Goal: Task Accomplishment & Management: Use online tool/utility

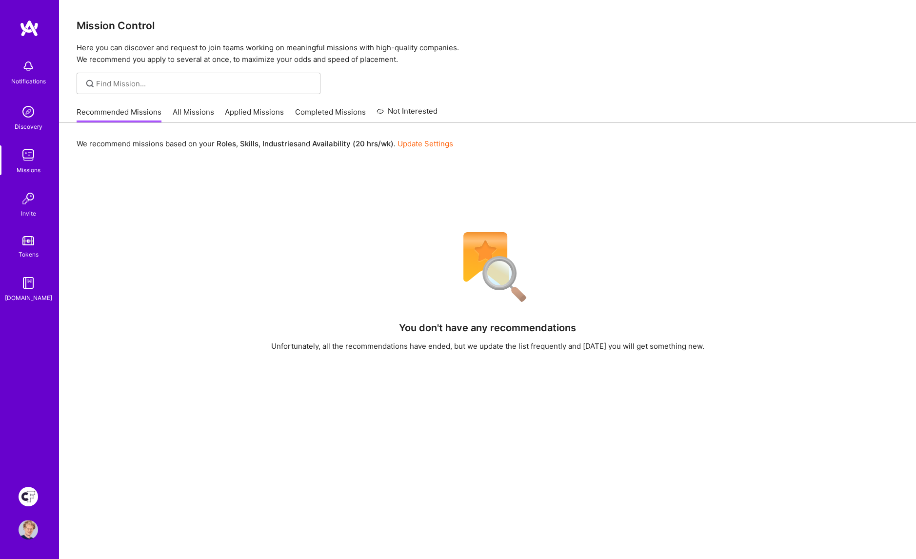
click at [29, 499] on img at bounding box center [29, 497] width 20 height 20
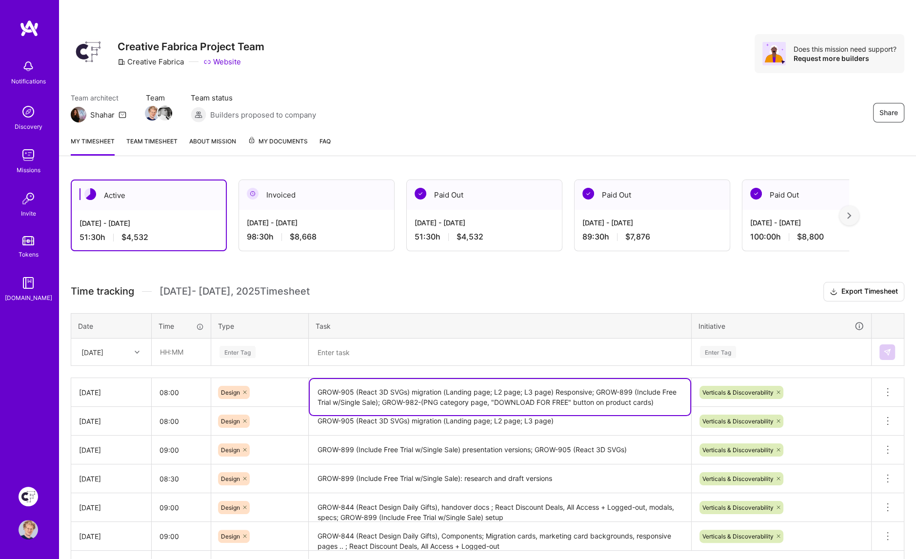
drag, startPoint x: 554, startPoint y: 388, endPoint x: 449, endPoint y: 388, distance: 104.9
click at [554, 388] on textarea "GROW-905 (React 3D SVGs) migration (Landing page; L2 page; L3 page) Responsive;…" at bounding box center [500, 397] width 380 height 36
drag, startPoint x: 316, startPoint y: 389, endPoint x: 440, endPoint y: 385, distance: 124.4
click at [440, 385] on textarea "GROW-905 (React 3D SVGs) migration (Landing page; L2 page; L3 page) Responsive;…" at bounding box center [500, 397] width 380 height 36
click at [367, 349] on textarea at bounding box center [500, 351] width 380 height 25
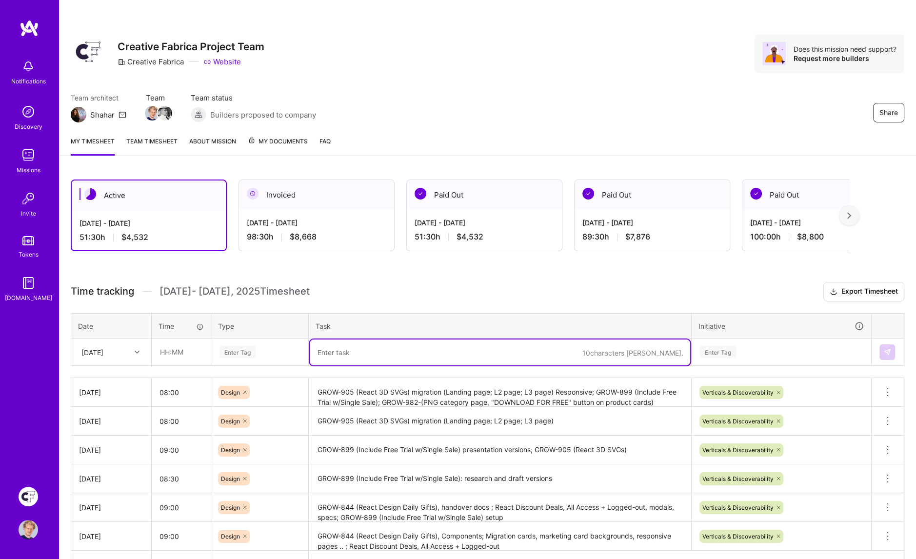
paste textarea "GROW-905 (React 3D SVGs) migration"
type textarea "GROW-905 (React 3D SVGs) migration"
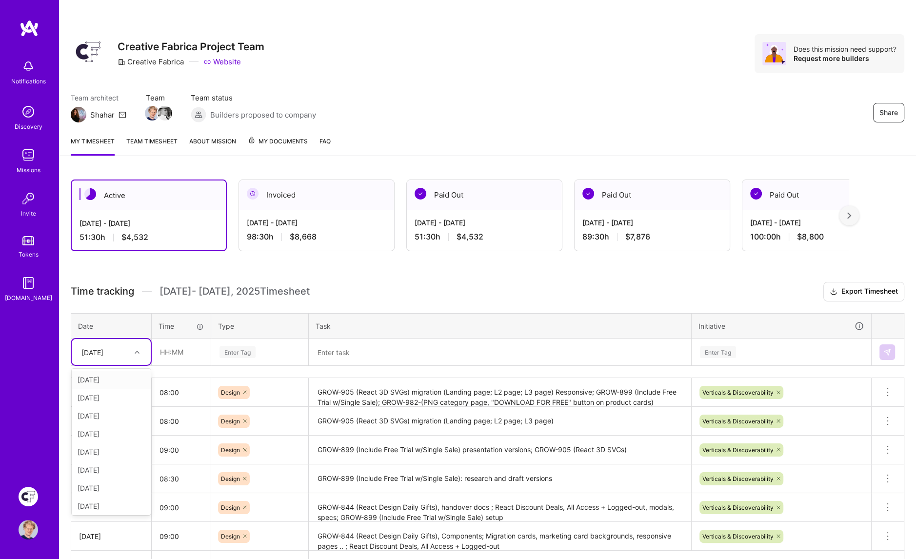
click at [123, 355] on div "[DATE]" at bounding box center [104, 352] width 54 height 16
click at [114, 500] on div "[DATE]" at bounding box center [111, 504] width 79 height 18
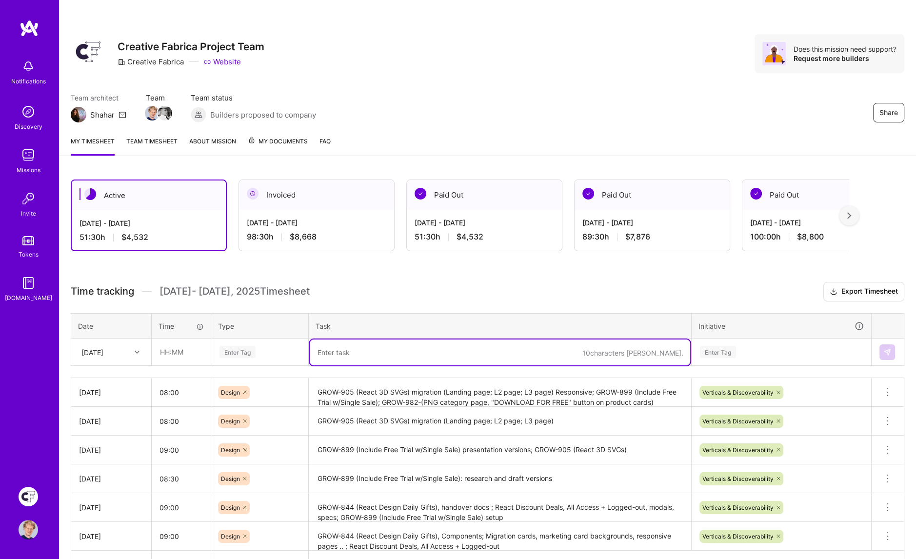
drag, startPoint x: 337, startPoint y: 348, endPoint x: 344, endPoint y: 348, distance: 7.3
click at [337, 348] on textarea at bounding box center [500, 352] width 380 height 26
paste textarea "GROW-905 (React 3D SVGs) migration"
paste textarea "👷🏻 GROW-941 ( Font Category Pages)"
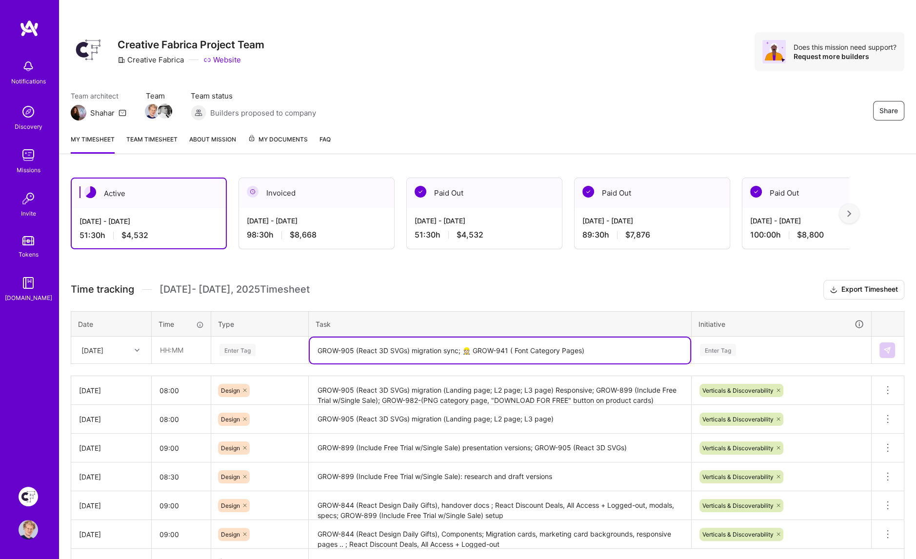
scroll to position [3, 0]
click at [465, 347] on textarea "GROW-905 (React 3D SVGs) migration sync; 👷🏻 GROW-941 ( Font Category Pages)" at bounding box center [500, 350] width 380 height 26
click at [602, 349] on textarea "GROW-905 (React 3D SVGs) migration sync; GROW-941 ( Font Category Pages)" at bounding box center [500, 351] width 380 height 26
type textarea "GROW-905 (React 3D SVGs) migration sync; GROW-941 ( Font Category Pages) set up…"
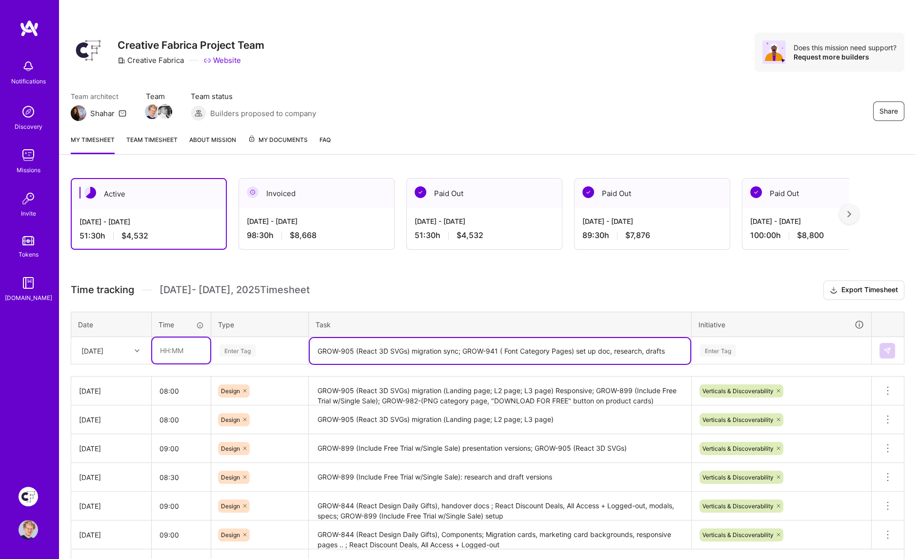
click at [175, 348] on input "text" at bounding box center [181, 350] width 58 height 26
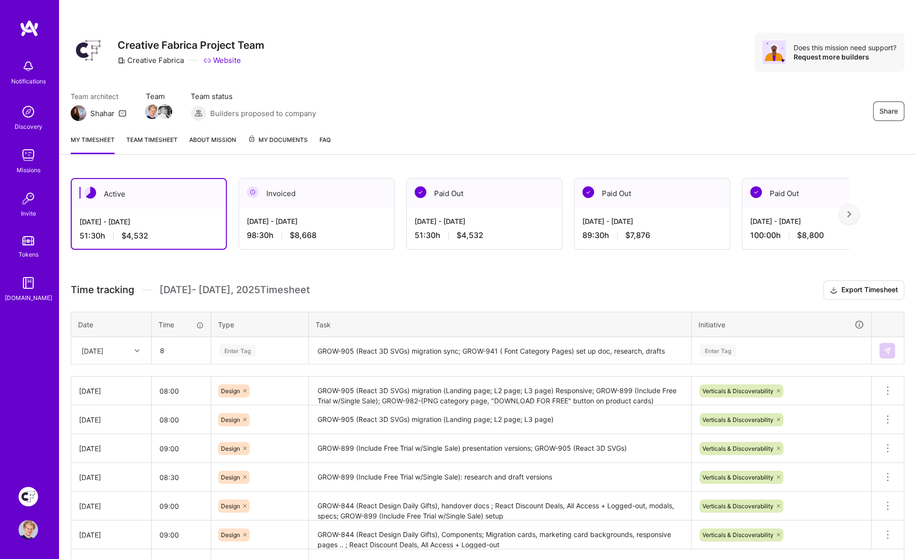
type input "08:00"
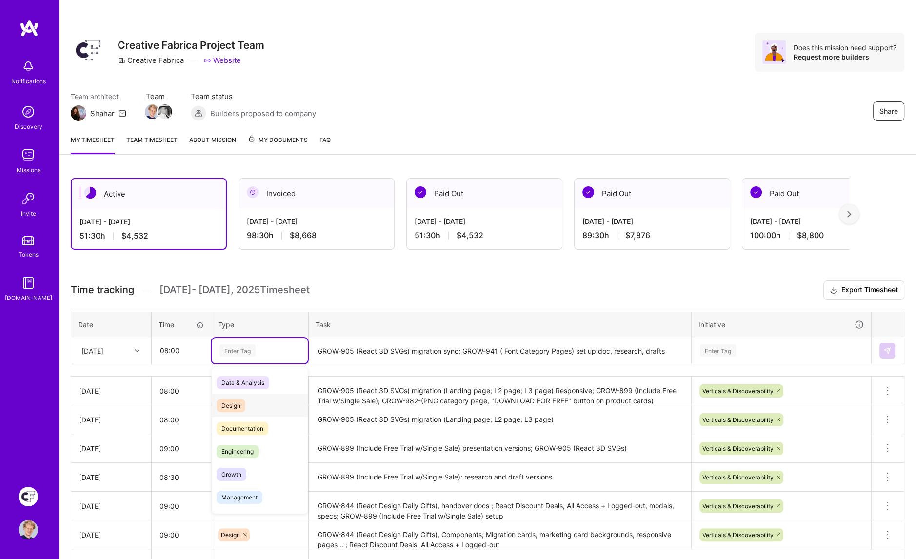
click at [229, 399] on span "Design" at bounding box center [231, 405] width 29 height 13
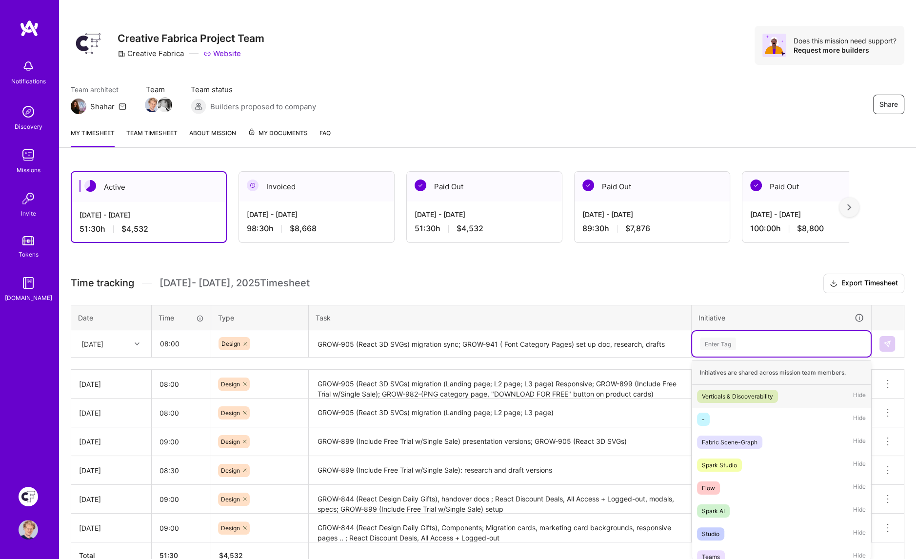
click at [718, 352] on div "Enter Tag" at bounding box center [781, 343] width 179 height 25
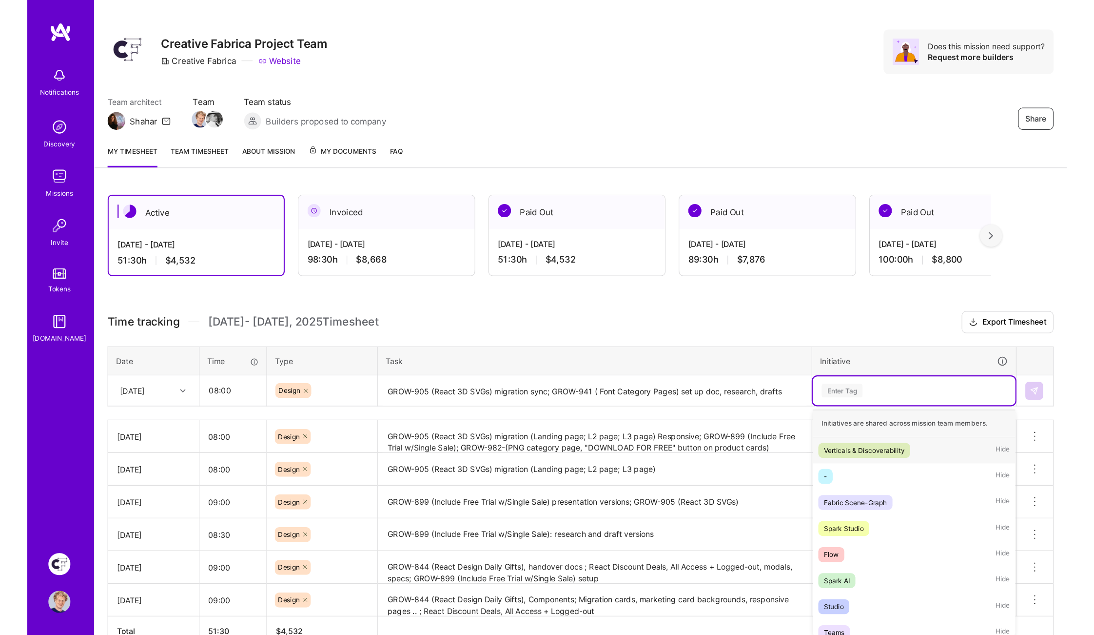
scroll to position [11, 0]
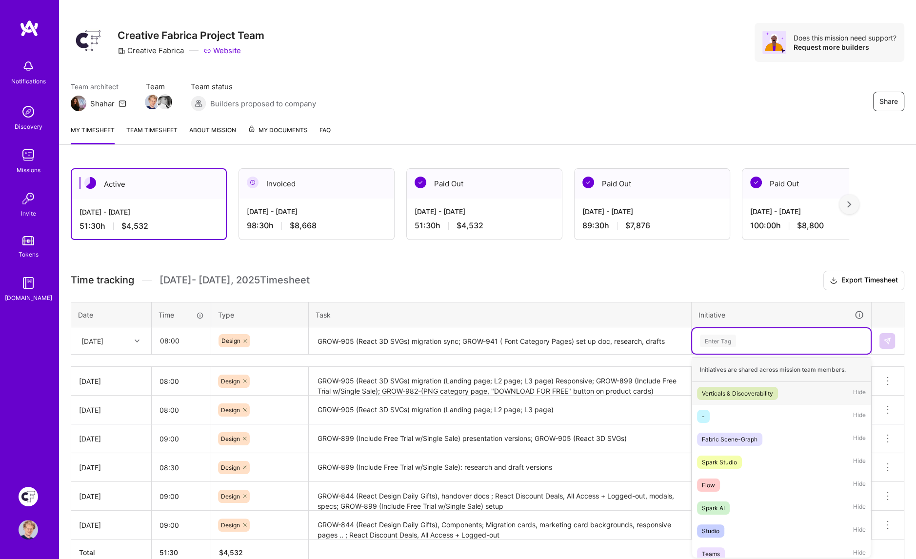
click at [719, 388] on div "Verticals & Discoverability" at bounding box center [737, 393] width 71 height 10
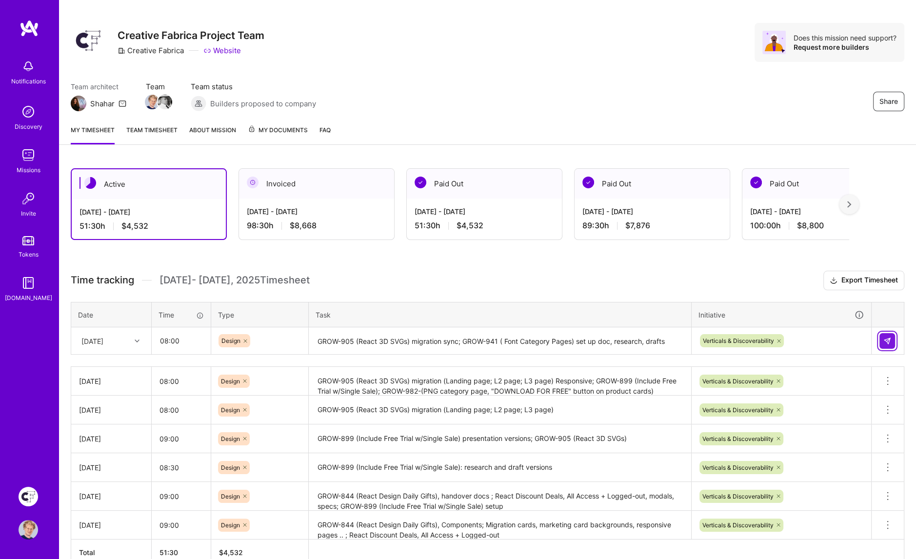
click at [747, 339] on img at bounding box center [887, 341] width 8 height 8
